Goal: Task Accomplishment & Management: Manage account settings

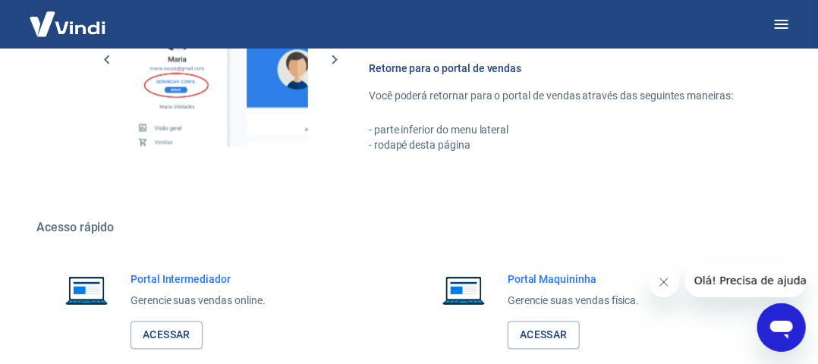
scroll to position [960, 0]
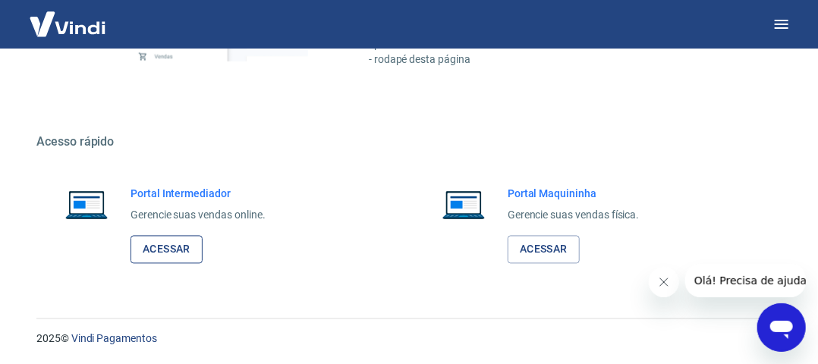
click at [187, 242] on link "Acessar" at bounding box center [167, 250] width 72 height 28
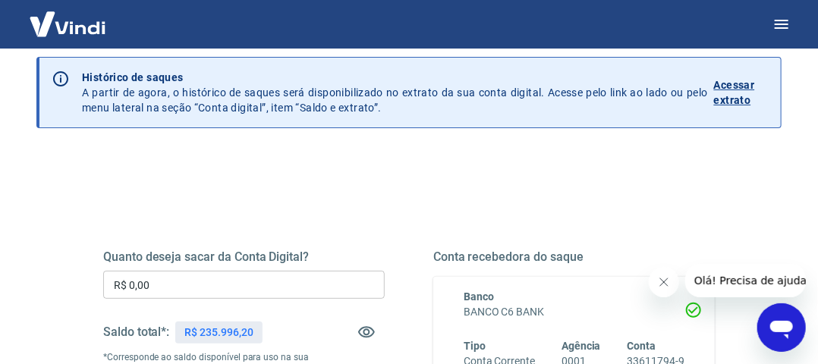
scroll to position [152, 0]
